Goal: Task Accomplishment & Management: Use online tool/utility

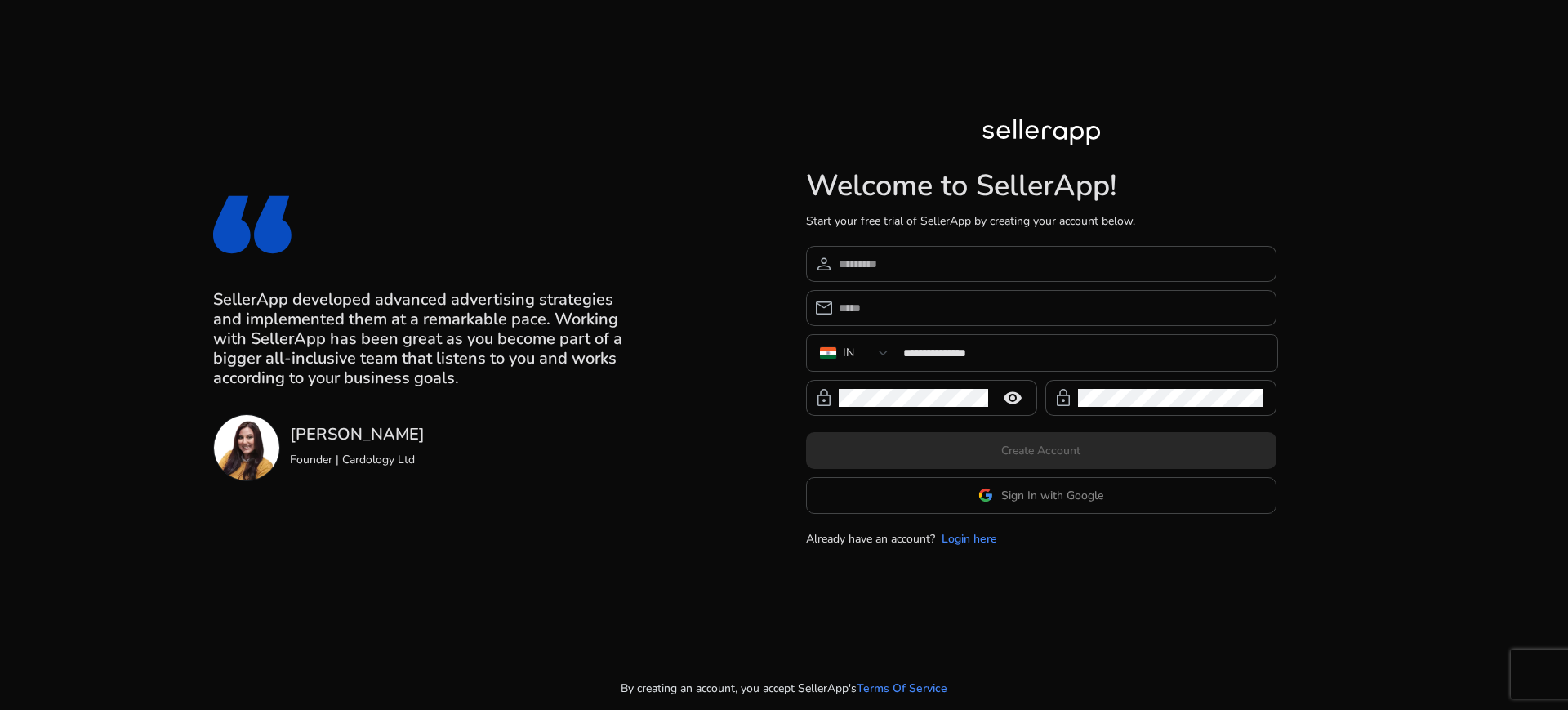
click at [976, 494] on app-google-signin "Sign In with Google" at bounding box center [1042, 496] width 471 height 37
click at [1019, 498] on span "Sign In with Google" at bounding box center [1052, 496] width 103 height 18
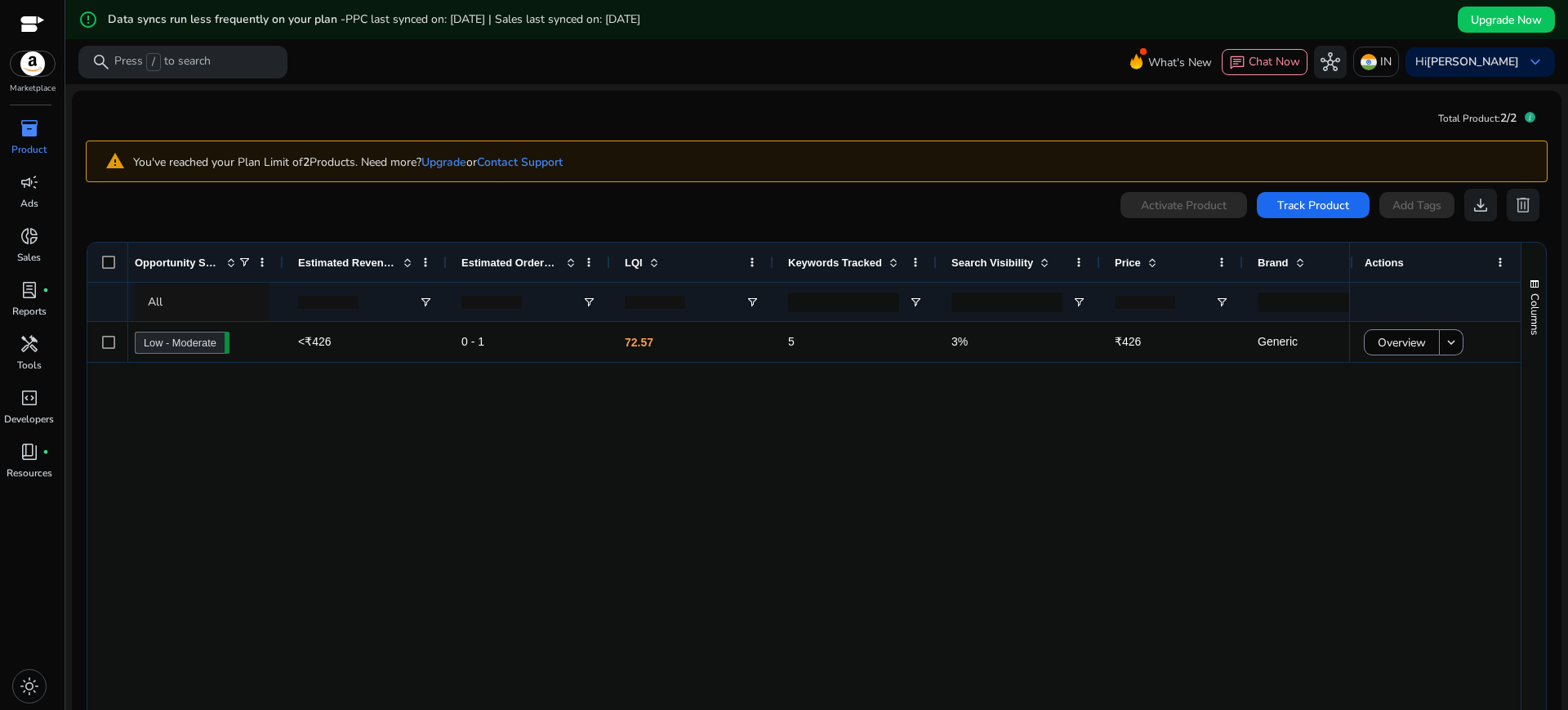
scroll to position [0, 800]
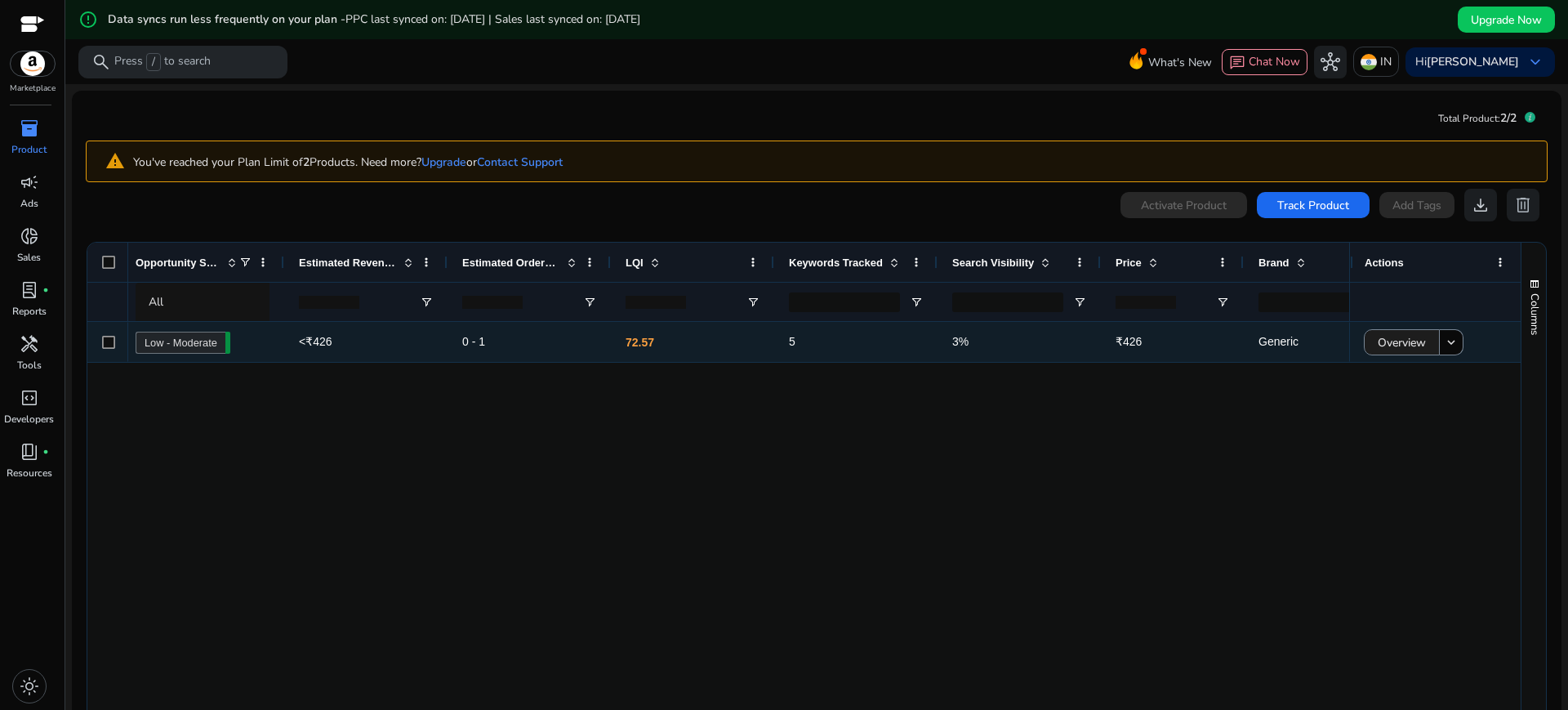
click at [1417, 342] on span "Overview" at bounding box center [1401, 343] width 48 height 33
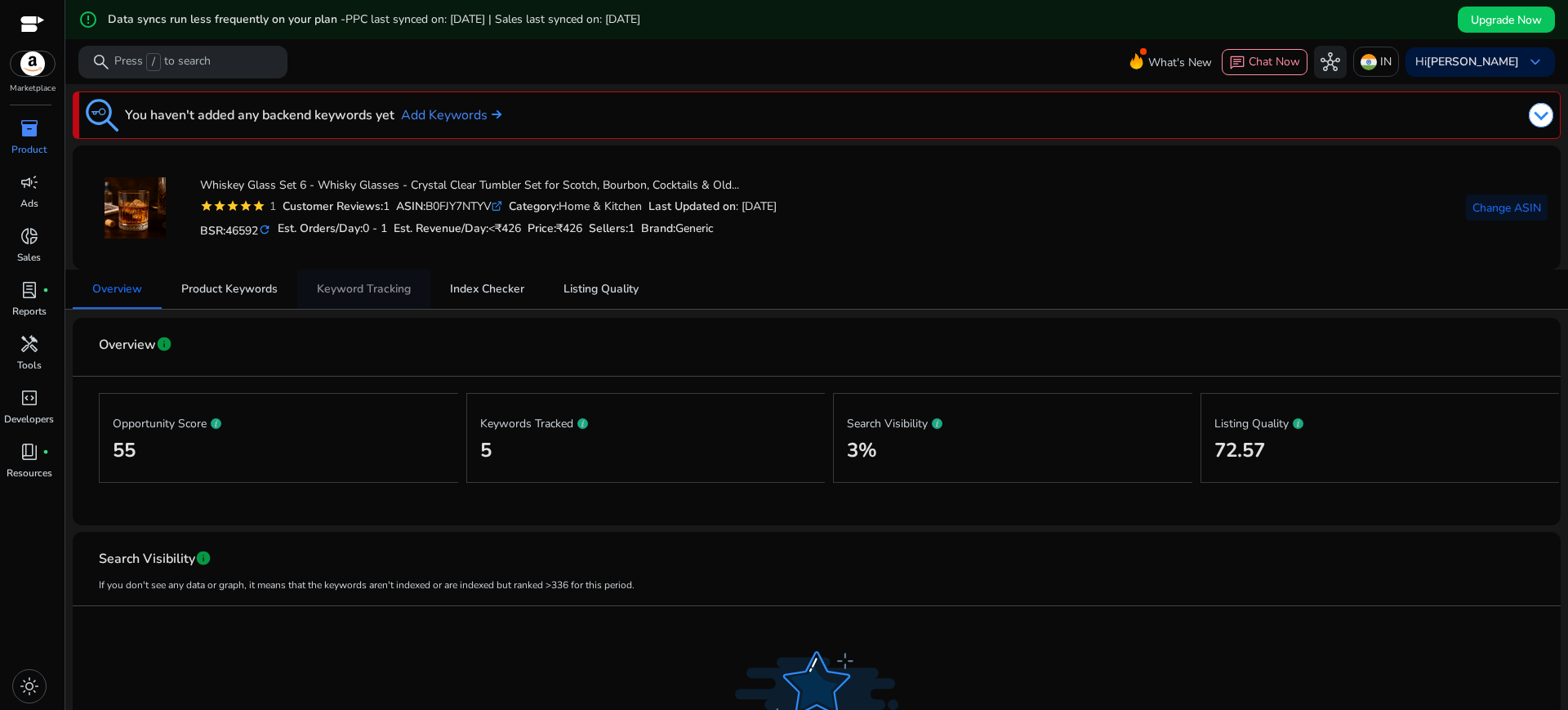
click at [397, 283] on span "Keyword Tracking" at bounding box center [364, 289] width 94 height 12
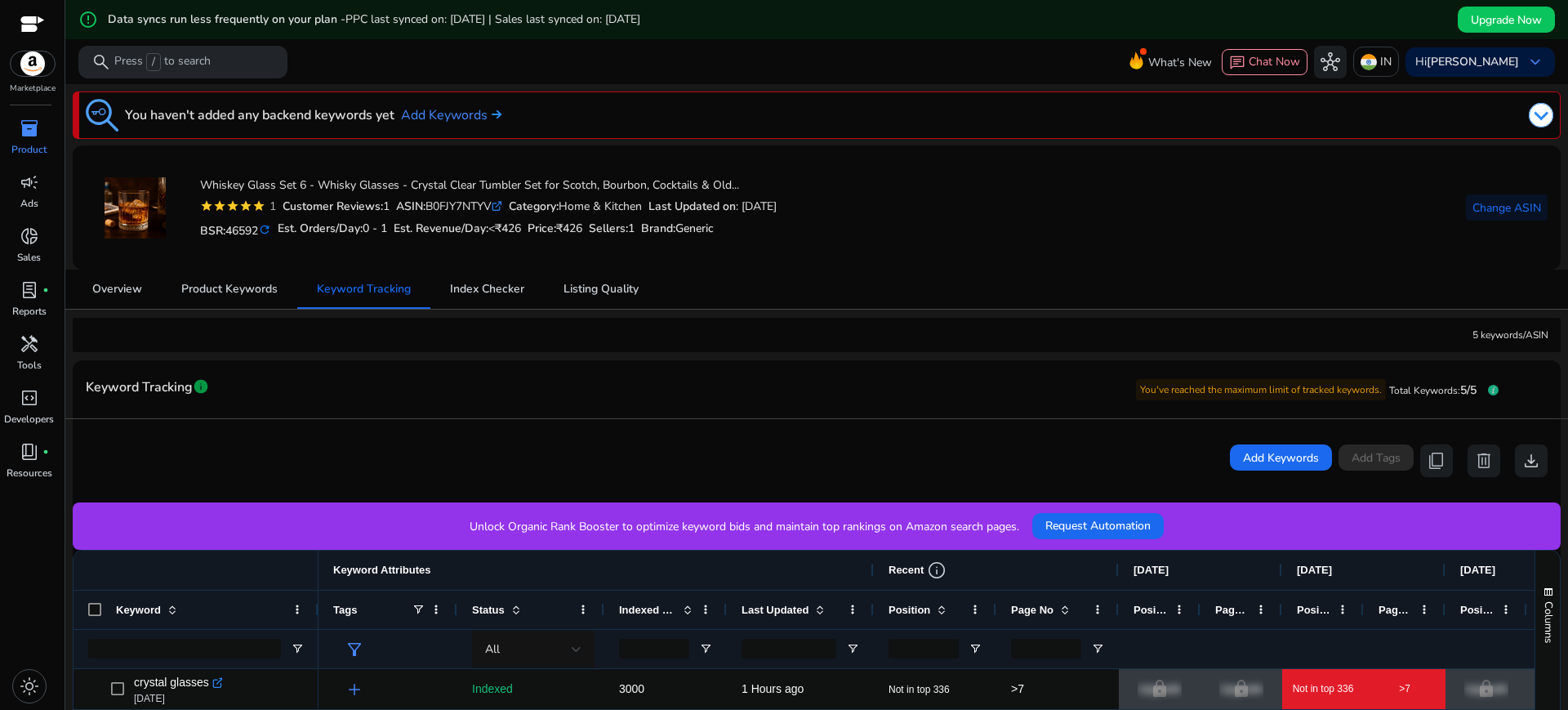
click at [269, 228] on mat-icon "refresh" at bounding box center [264, 230] width 13 height 16
